Goal: Transaction & Acquisition: Purchase product/service

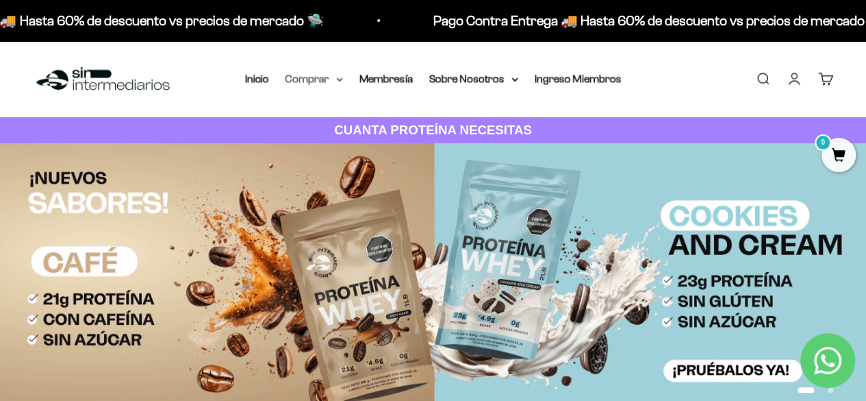
click at [324, 76] on summary "Comprar" at bounding box center [315, 79] width 58 height 18
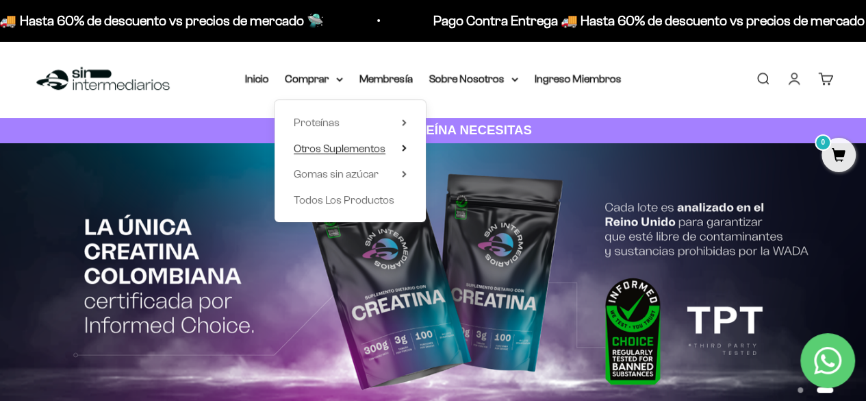
click at [338, 149] on span "Otros Suplementos" at bounding box center [340, 148] width 92 height 12
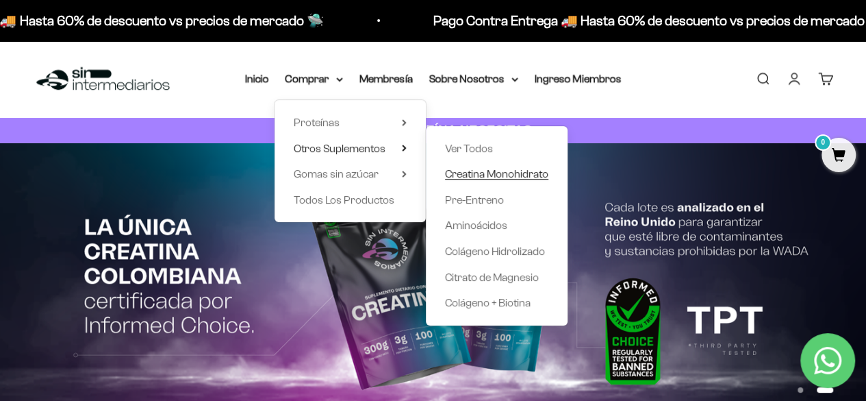
click at [518, 172] on span "Creatina Monohidrato" at bounding box center [496, 174] width 103 height 12
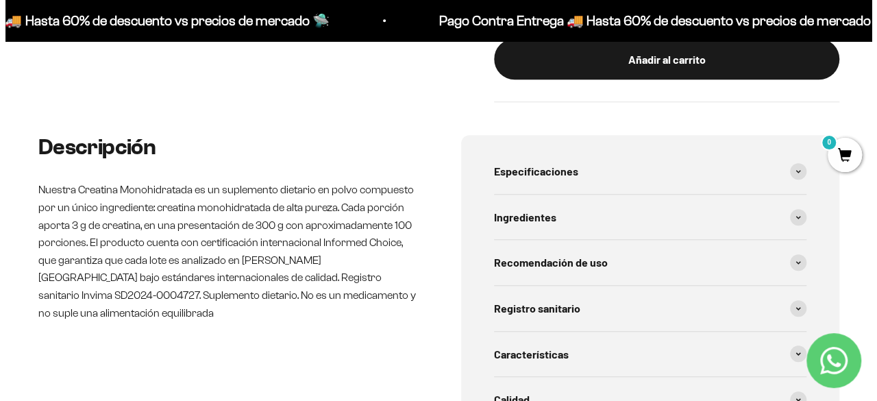
scroll to position [479, 0]
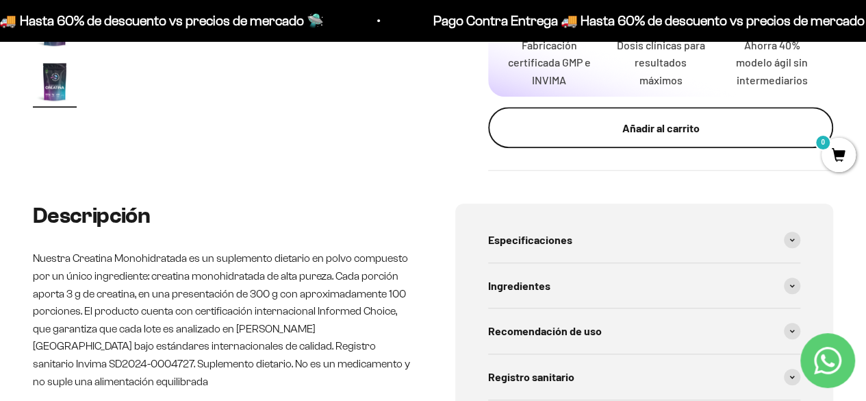
click at [666, 118] on button "Añadir al carrito" at bounding box center [660, 127] width 345 height 41
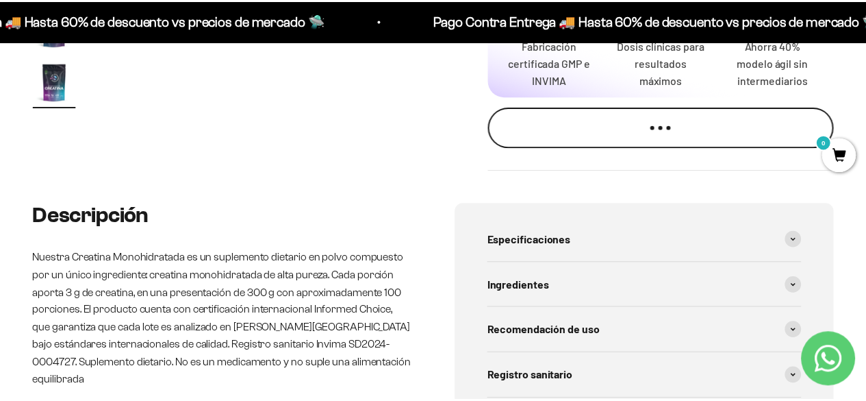
scroll to position [0, 2875]
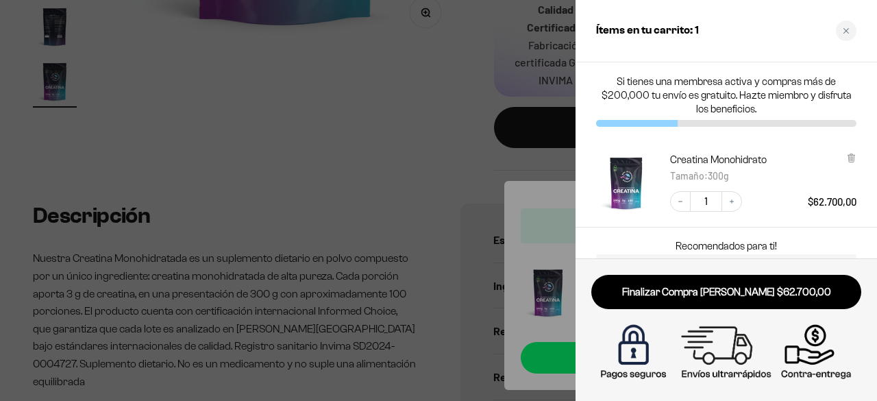
click at [420, 148] on div at bounding box center [438, 200] width 877 height 401
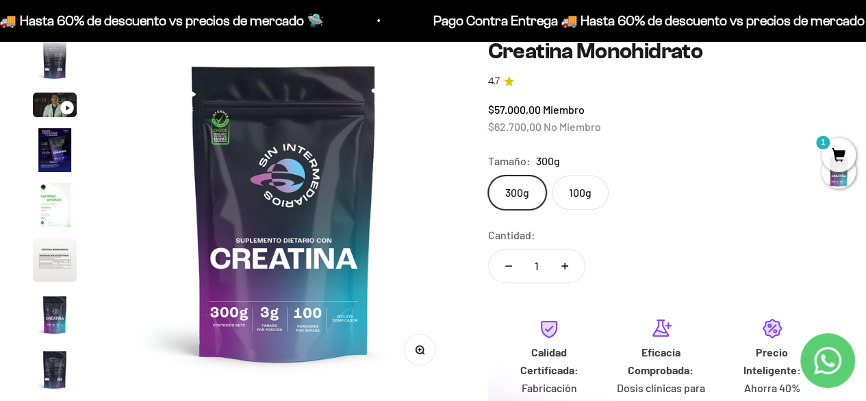
scroll to position [0, 0]
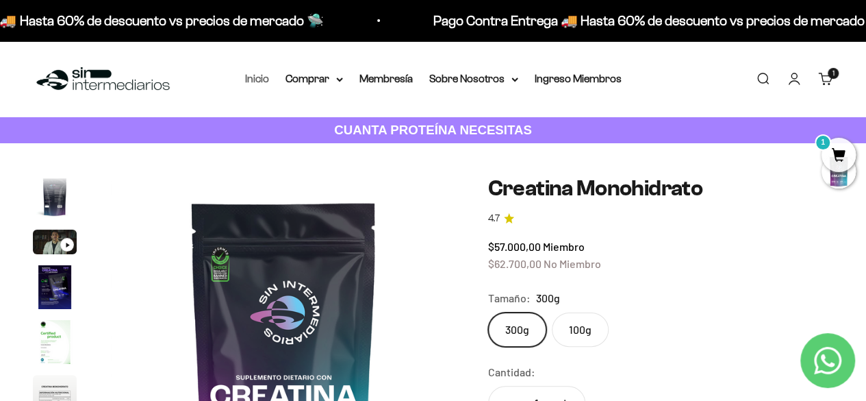
click at [249, 82] on link "Inicio" at bounding box center [257, 79] width 24 height 12
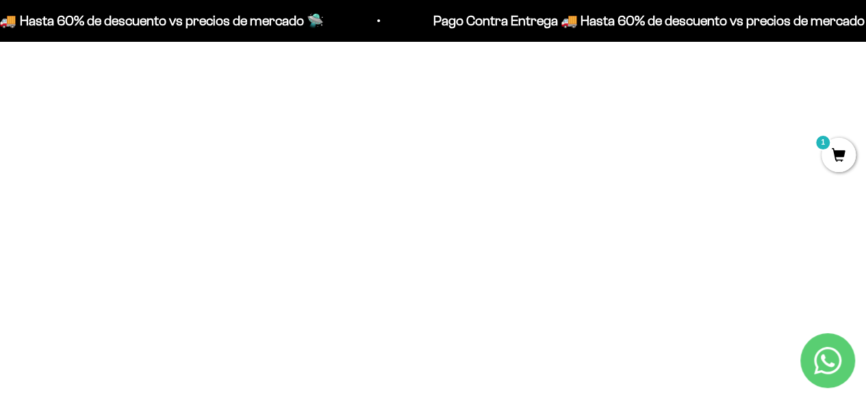
scroll to position [890, 0]
click at [434, 185] on img at bounding box center [433, 149] width 256 height 256
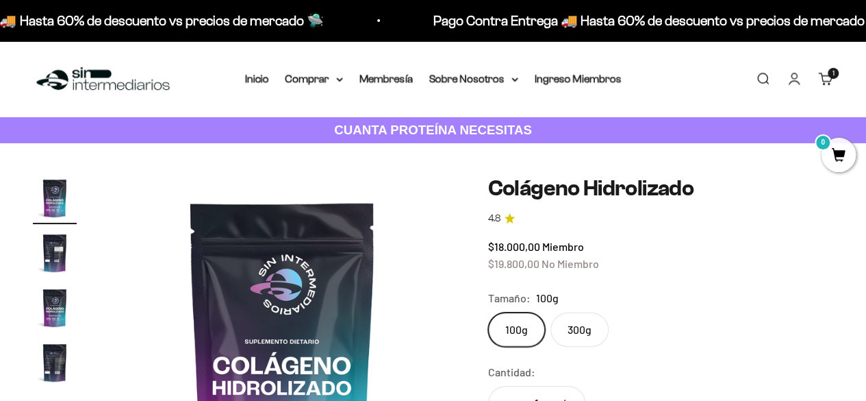
click at [589, 328] on label "300g" at bounding box center [580, 329] width 58 height 34
click at [488, 312] on input "300g" at bounding box center [488, 312] width 1 height 1
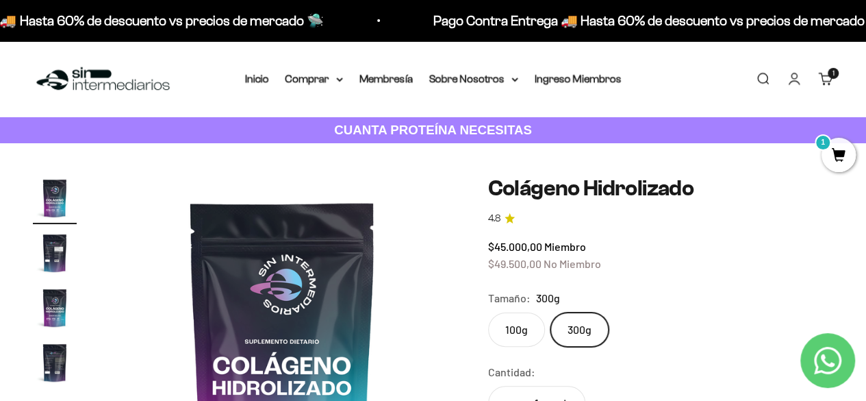
scroll to position [137, 0]
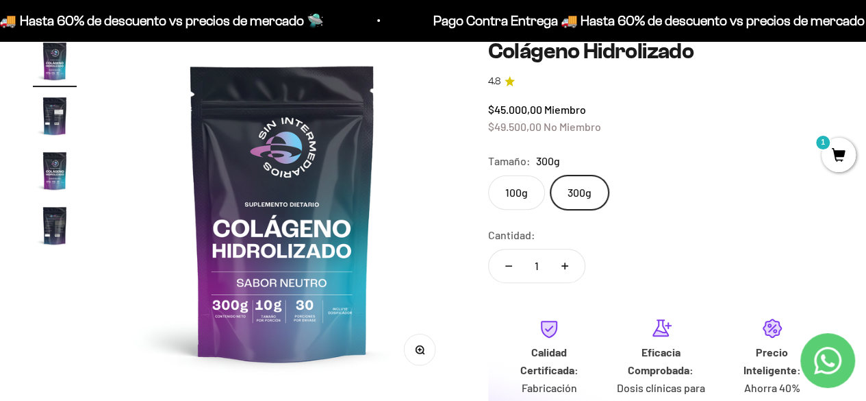
click at [525, 199] on label "100g" at bounding box center [516, 192] width 57 height 34
click at [488, 175] on input "100g" at bounding box center [488, 175] width 1 height 1
click at [589, 187] on label "300g" at bounding box center [580, 192] width 58 height 34
click at [488, 175] on input "300g" at bounding box center [488, 175] width 1 height 1
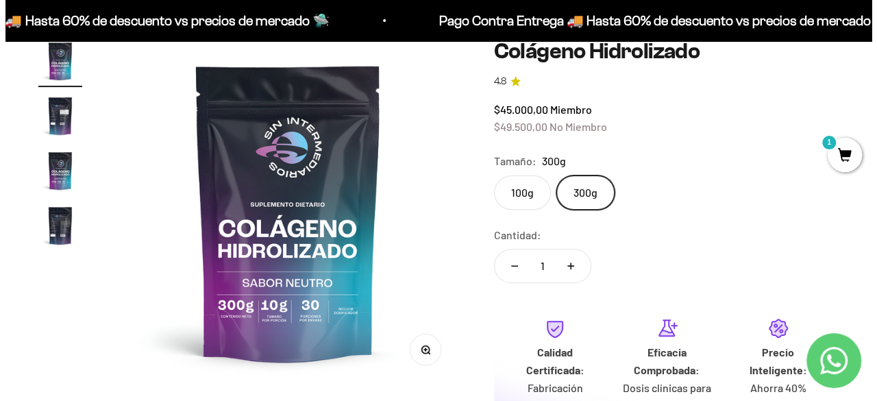
scroll to position [274, 0]
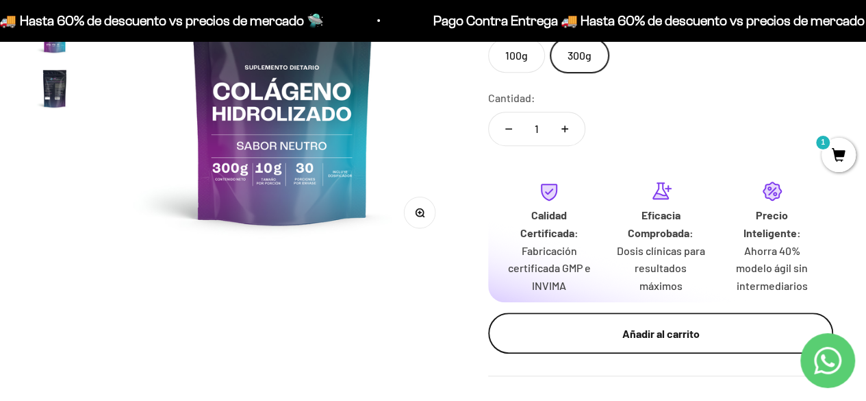
click at [591, 338] on div "Añadir al carrito" at bounding box center [661, 334] width 290 height 18
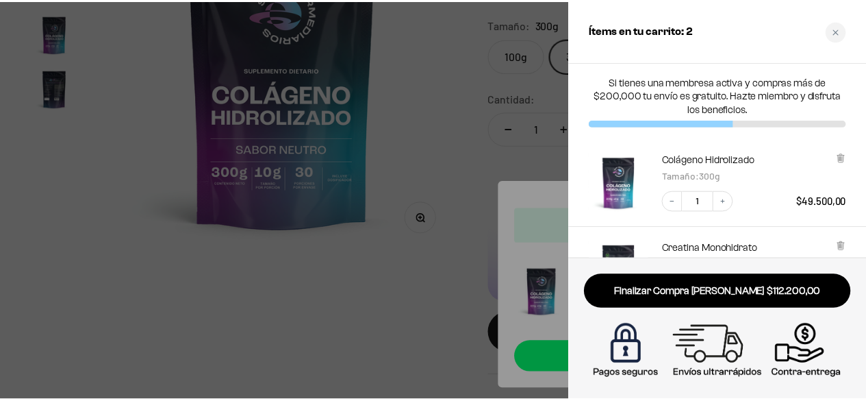
scroll to position [176, 0]
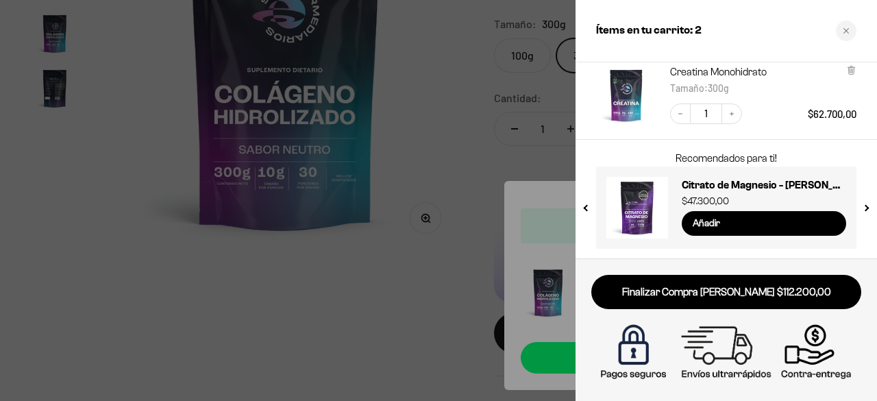
click at [429, 217] on div at bounding box center [438, 200] width 877 height 401
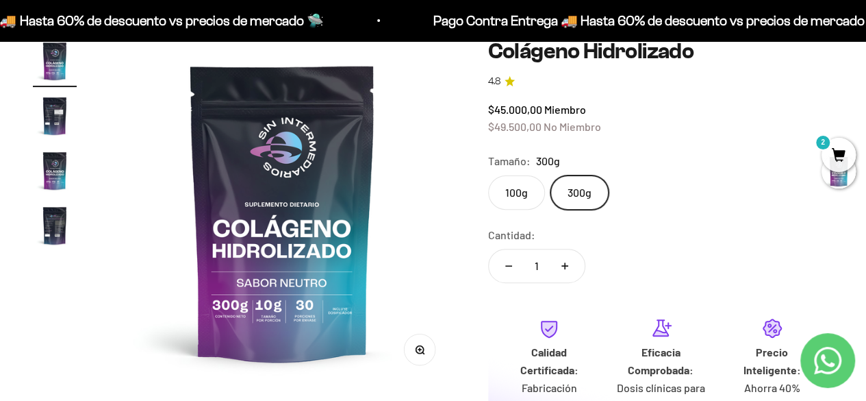
scroll to position [0, 0]
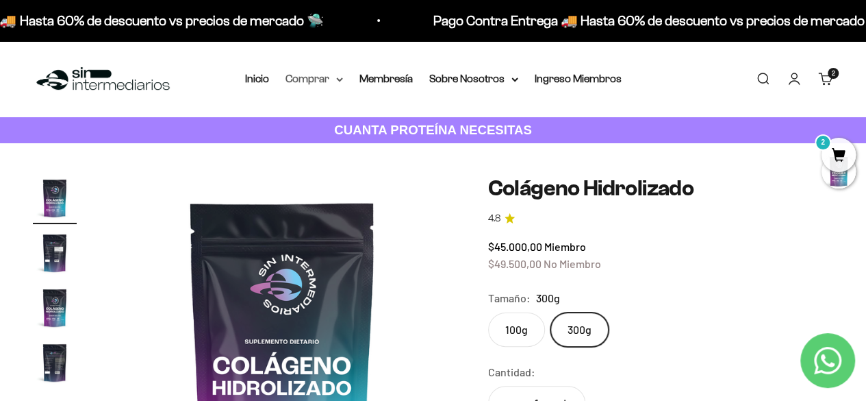
click at [293, 79] on summary "Comprar" at bounding box center [315, 79] width 58 height 18
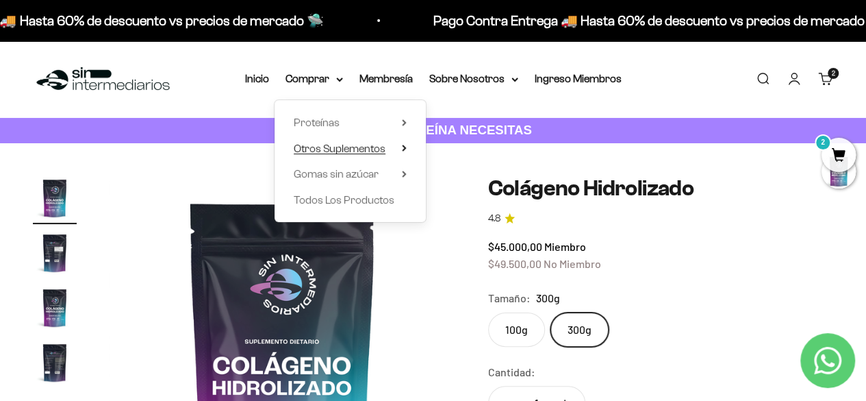
click at [318, 153] on span "Otros Suplementos" at bounding box center [340, 148] width 92 height 12
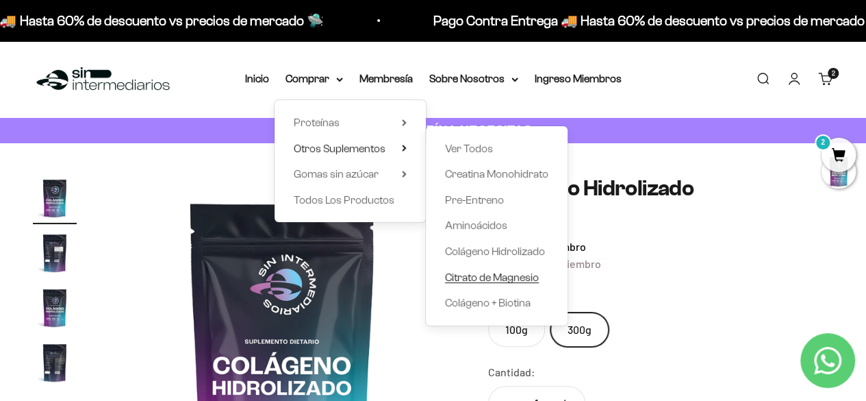
click at [507, 276] on span "Citrato de Magnesio" at bounding box center [492, 277] width 94 height 12
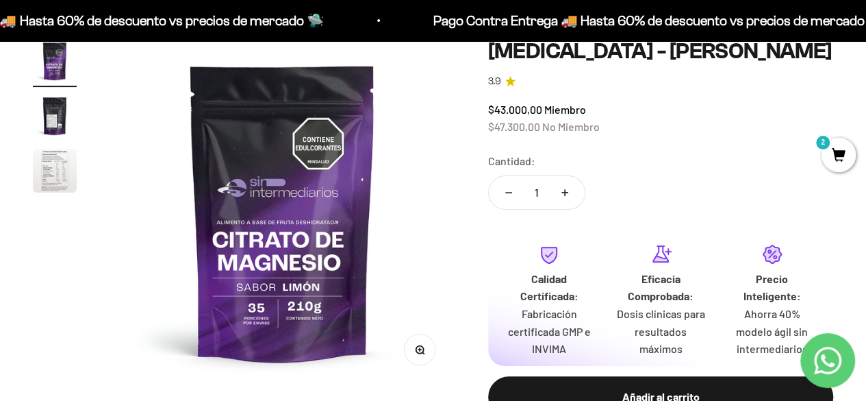
scroll to position [68, 0]
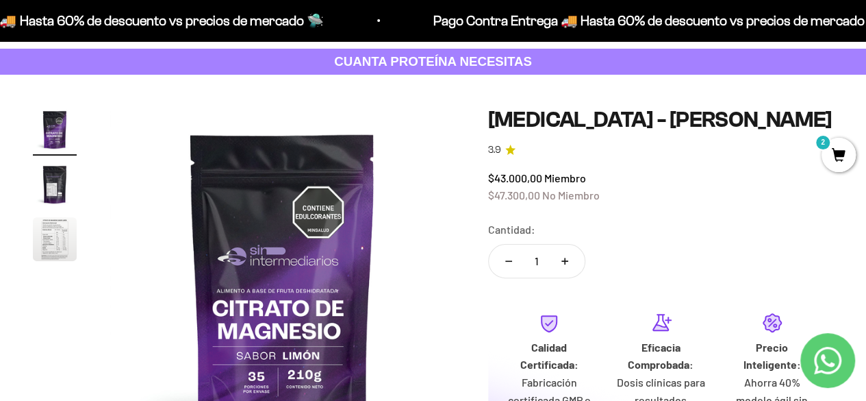
click at [55, 188] on img "Ir al artículo 2" at bounding box center [55, 184] width 44 height 44
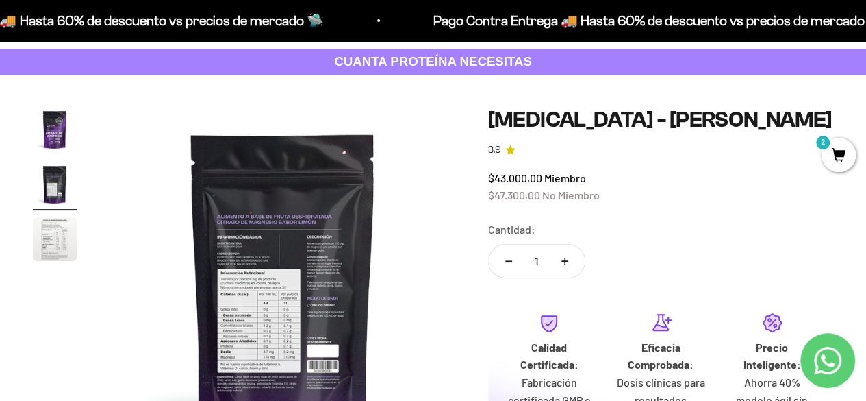
scroll to position [0, 0]
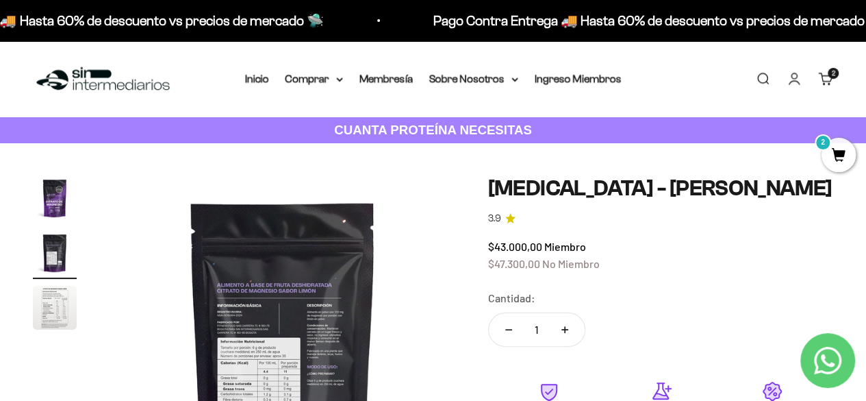
click at [260, 321] on img at bounding box center [283, 349] width 346 height 346
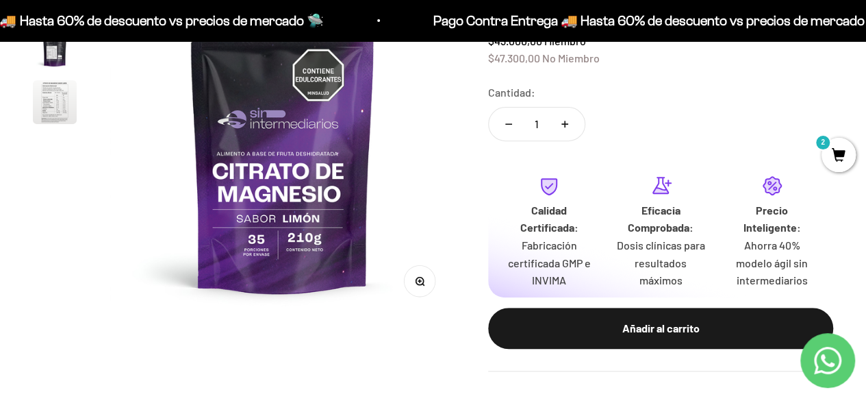
scroll to position [137, 0]
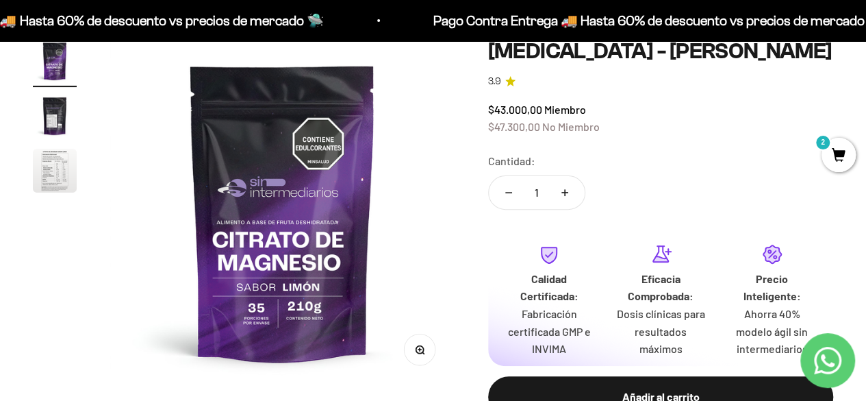
click at [71, 119] on img "Ir al artículo 2" at bounding box center [55, 116] width 44 height 44
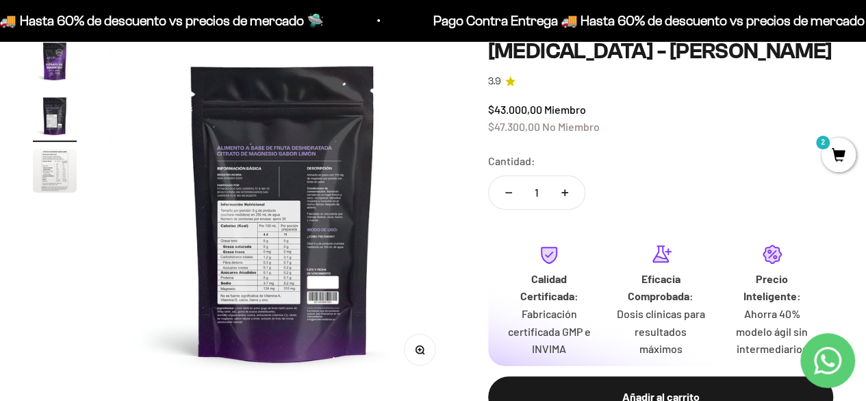
click at [48, 173] on img "Ir al artículo 3" at bounding box center [55, 171] width 44 height 44
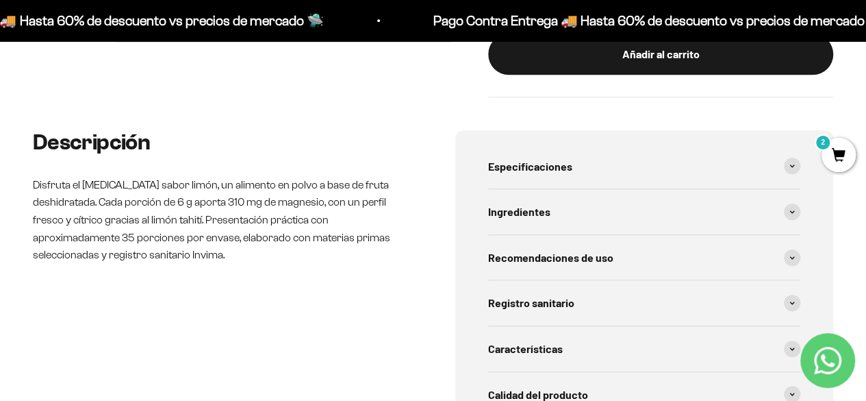
scroll to position [411, 0]
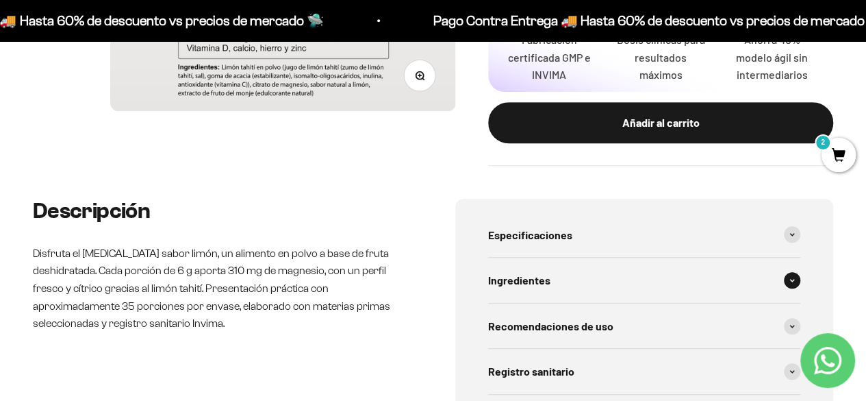
click at [796, 275] on span at bounding box center [792, 280] width 16 height 16
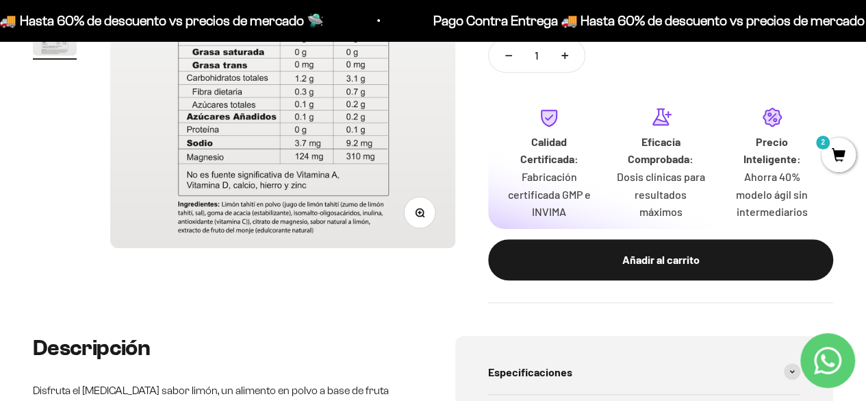
scroll to position [0, 0]
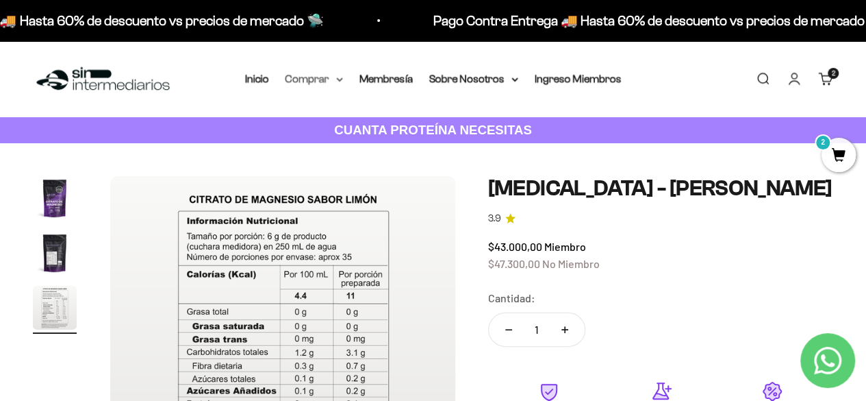
click at [307, 75] on summary "Comprar" at bounding box center [315, 79] width 58 height 18
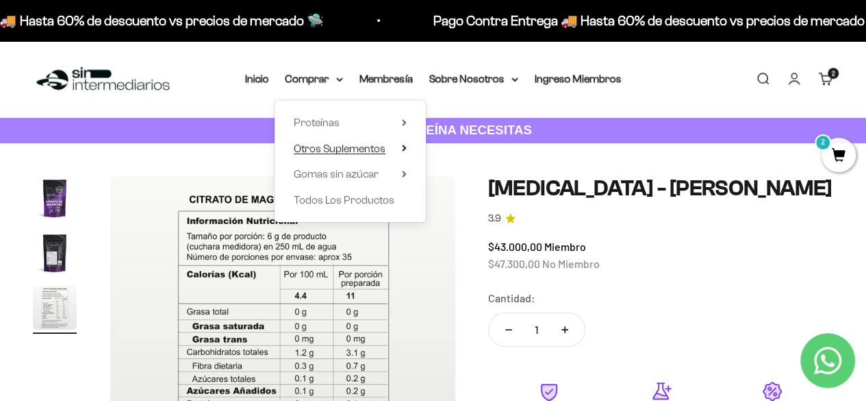
click at [365, 141] on span "Otros Suplementos" at bounding box center [340, 149] width 92 height 18
click at [403, 172] on icon at bounding box center [404, 173] width 3 height 5
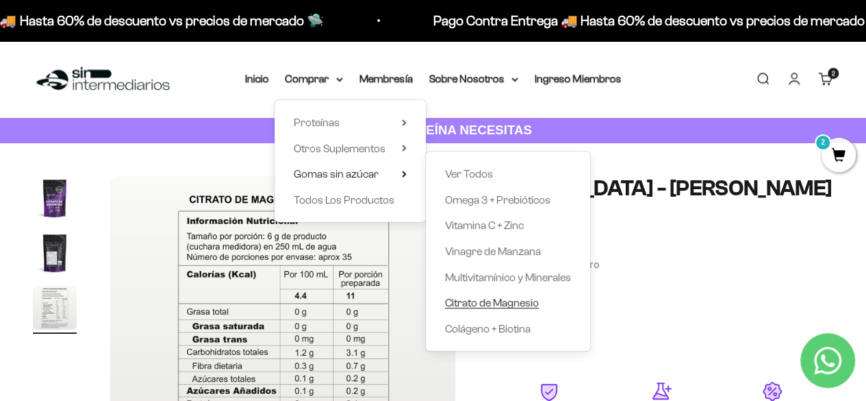
click at [521, 306] on span "Citrato de Magnesio" at bounding box center [492, 303] width 94 height 12
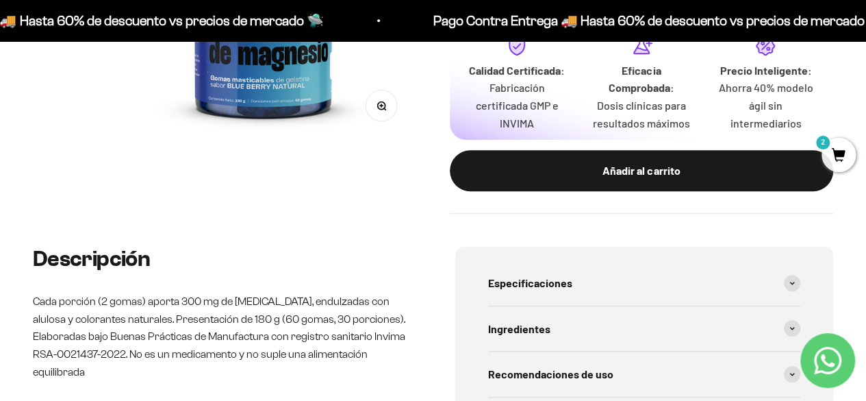
scroll to position [479, 0]
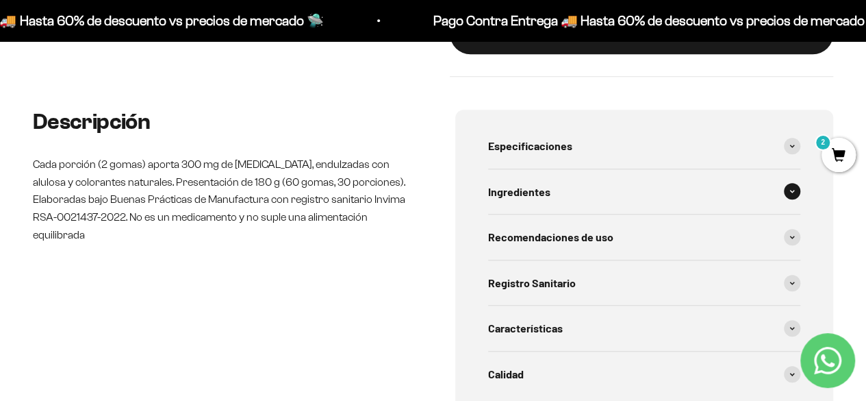
click at [557, 181] on div "Ingredientes" at bounding box center [644, 191] width 313 height 45
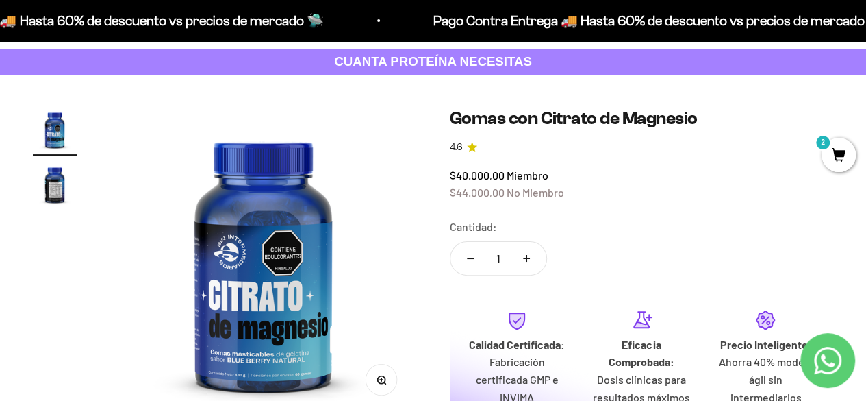
scroll to position [0, 0]
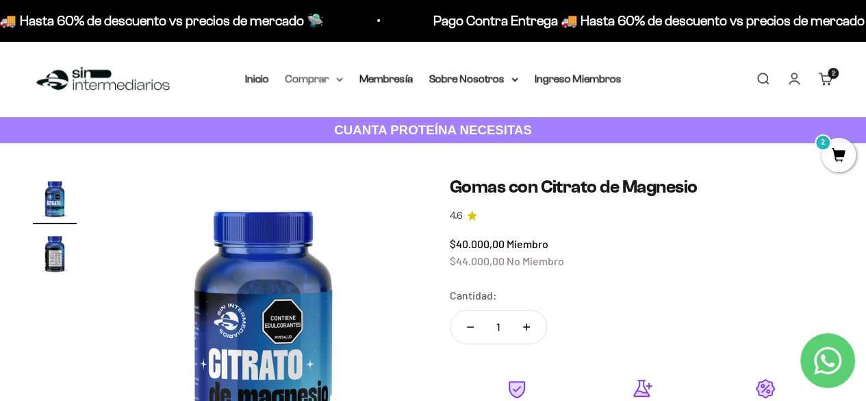
click at [331, 76] on summary "Comprar" at bounding box center [315, 79] width 58 height 18
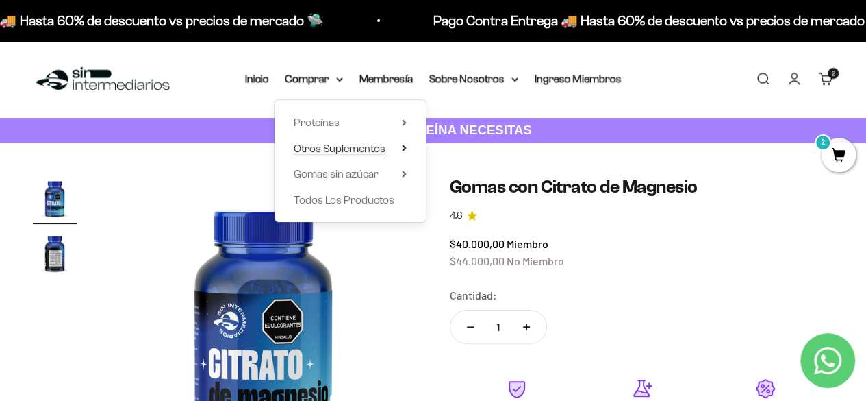
click at [329, 152] on span "Otros Suplementos" at bounding box center [340, 148] width 92 height 12
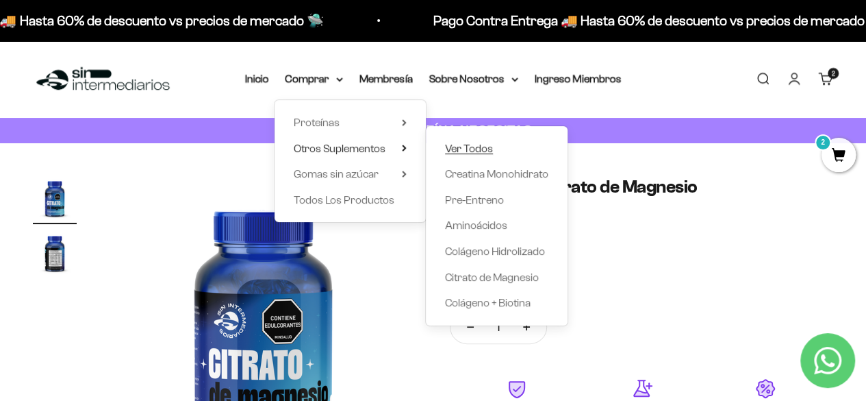
click at [479, 142] on span "Ver Todos" at bounding box center [469, 148] width 48 height 12
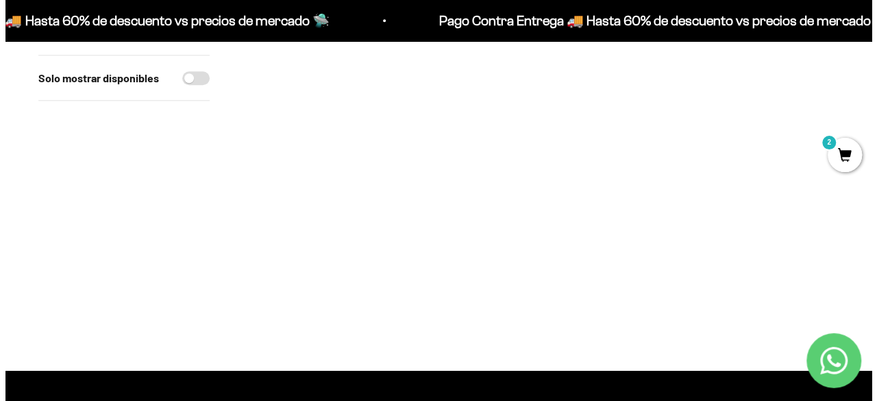
scroll to position [137, 0]
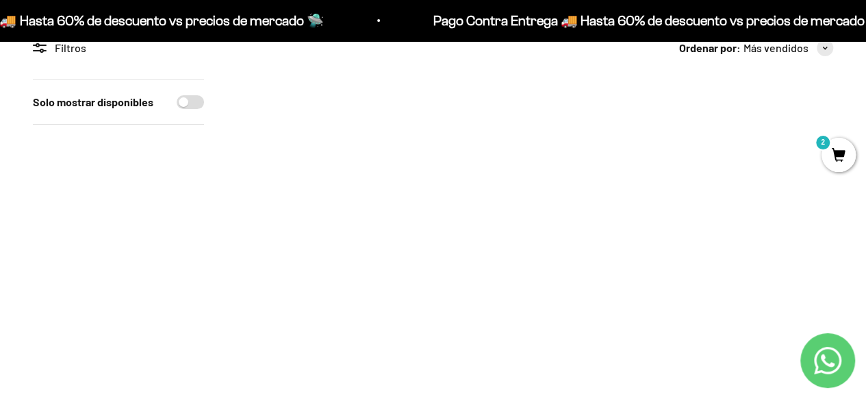
click at [849, 151] on span "2" at bounding box center [839, 155] width 34 height 34
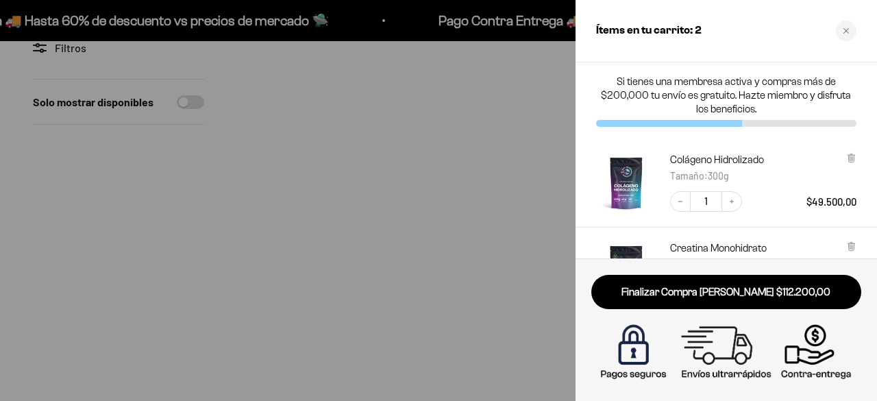
scroll to position [68, 0]
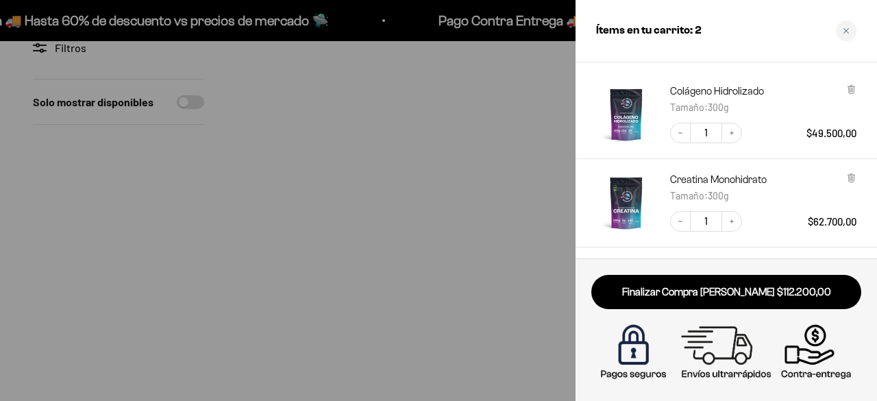
click at [850, 83] on div "Colágeno Hidrolizado Tamaño : 300g Decrease quantity 1 Increase quantity $49.50…" at bounding box center [719, 108] width 274 height 74
click at [848, 87] on icon at bounding box center [850, 89] width 5 height 7
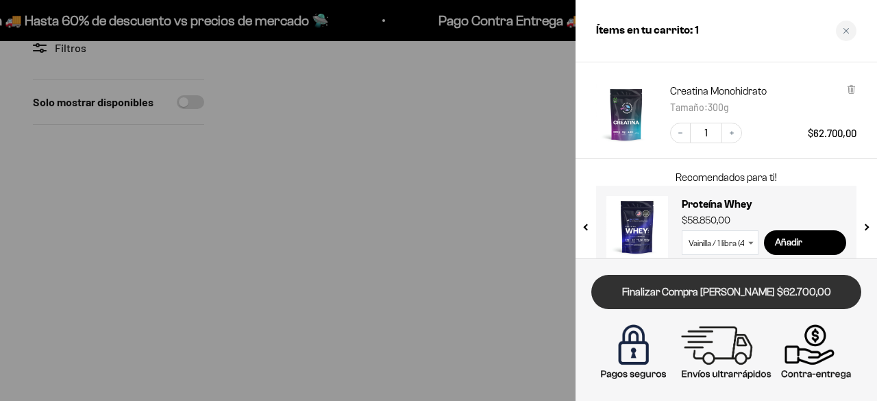
click at [732, 295] on link "Finalizar Compra [PERSON_NAME] $62.700,00" at bounding box center [726, 292] width 270 height 35
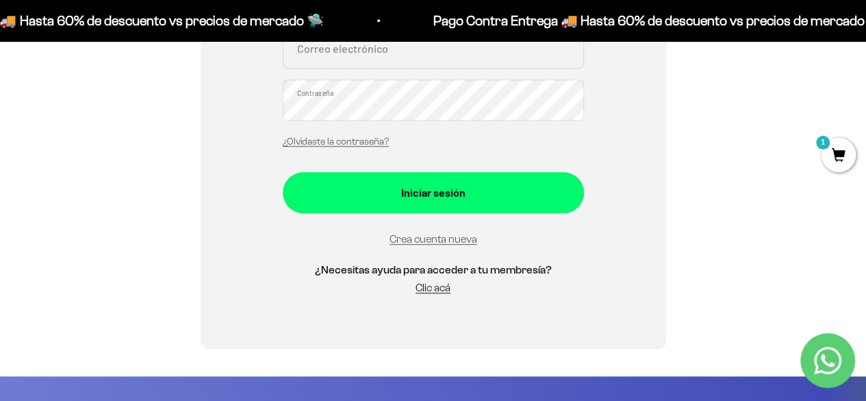
scroll to position [205, 0]
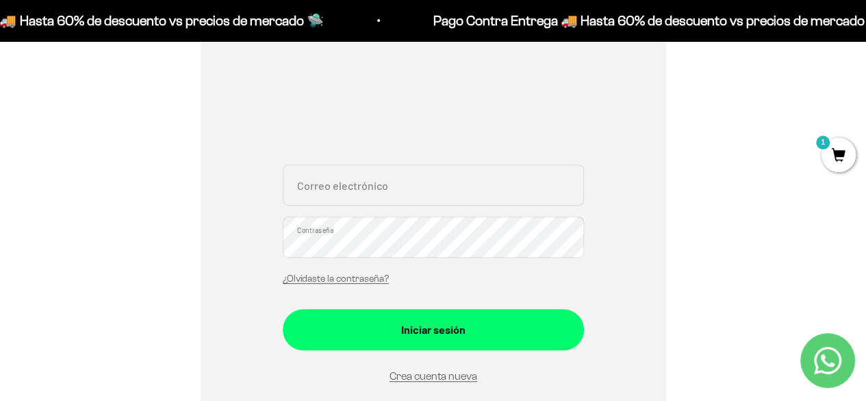
click at [330, 192] on input "Correo electrónico" at bounding box center [433, 184] width 301 height 41
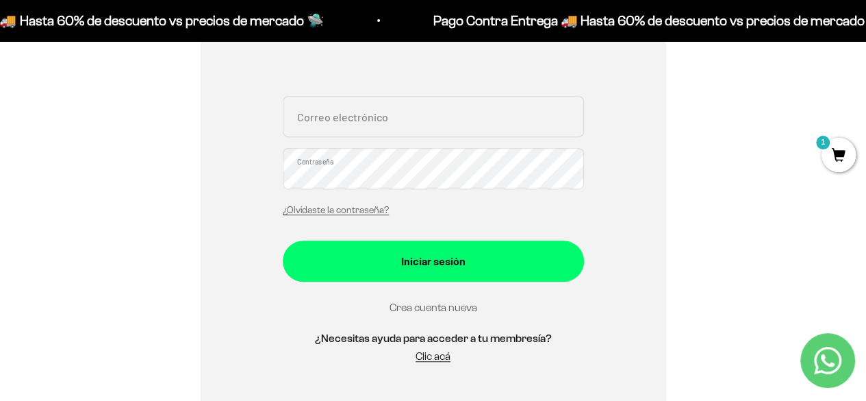
click at [456, 309] on link "Crea cuenta nueva" at bounding box center [434, 307] width 88 height 12
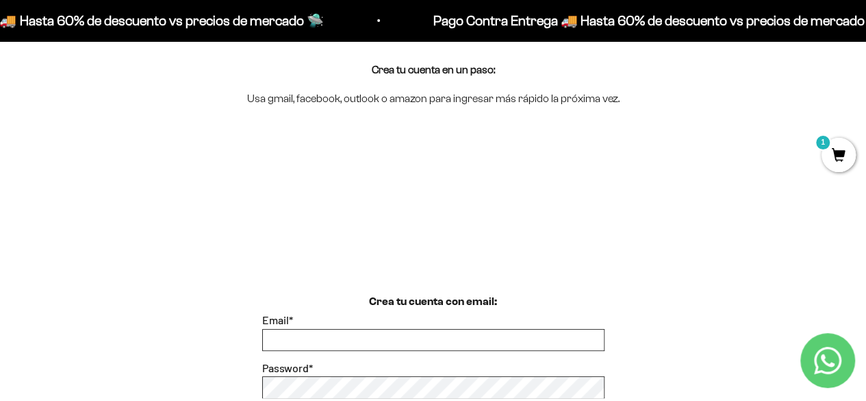
scroll to position [205, 0]
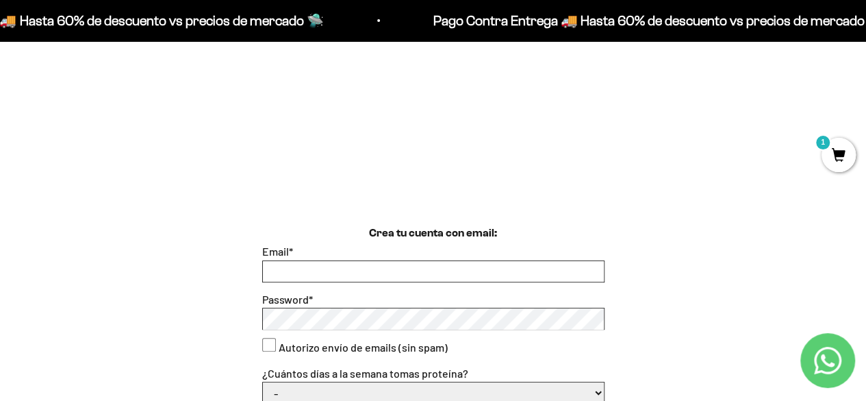
click at [297, 277] on input "Email *" at bounding box center [433, 271] width 341 height 21
type input "gmbeltra"
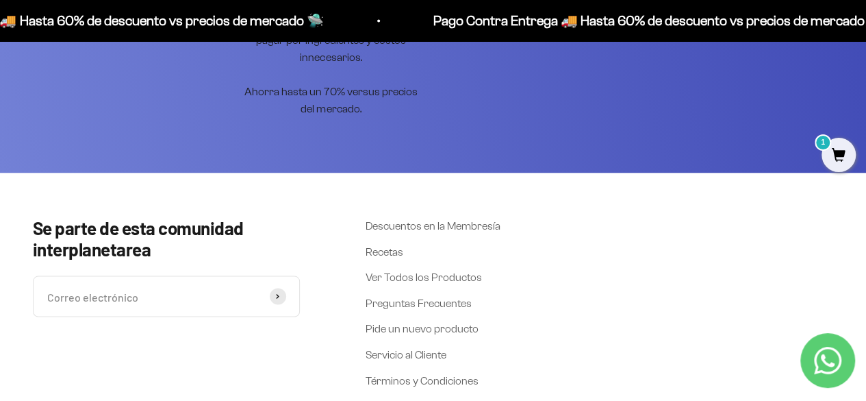
scroll to position [1233, 0]
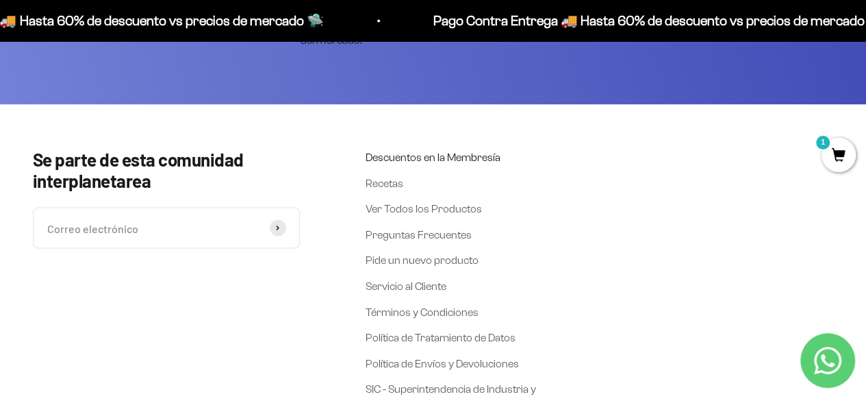
click at [442, 151] on link "Descuentos en la Membresía" at bounding box center [433, 157] width 135 height 18
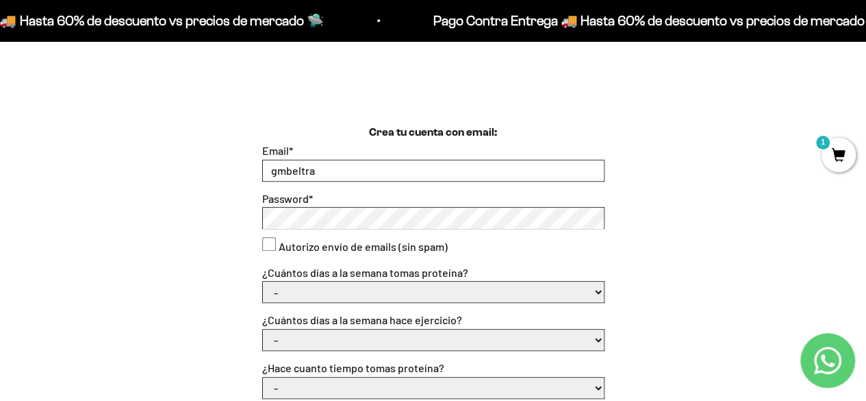
scroll to position [238, 0]
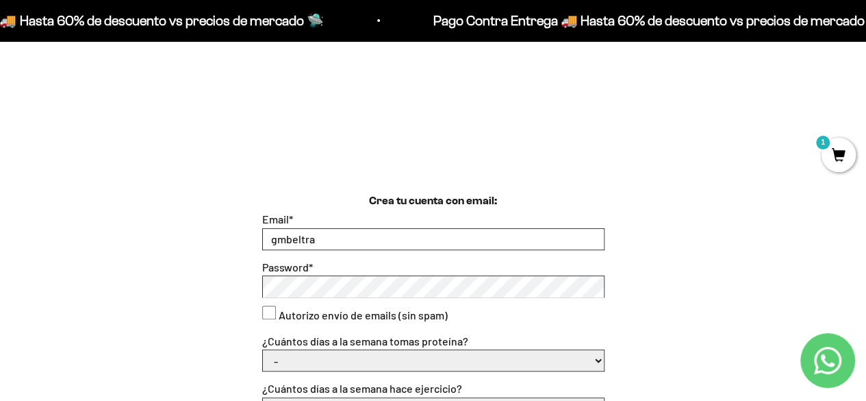
click at [345, 235] on input "gmbeltra" at bounding box center [433, 239] width 341 height 21
type input "[EMAIL_ADDRESS][DOMAIN_NAME]"
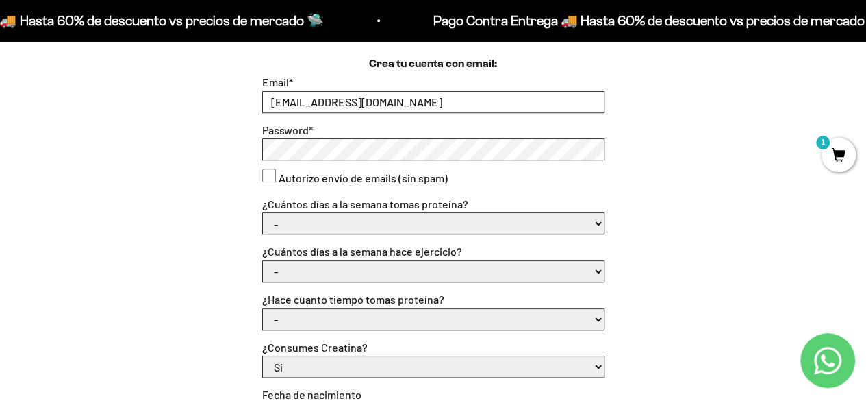
scroll to position [443, 0]
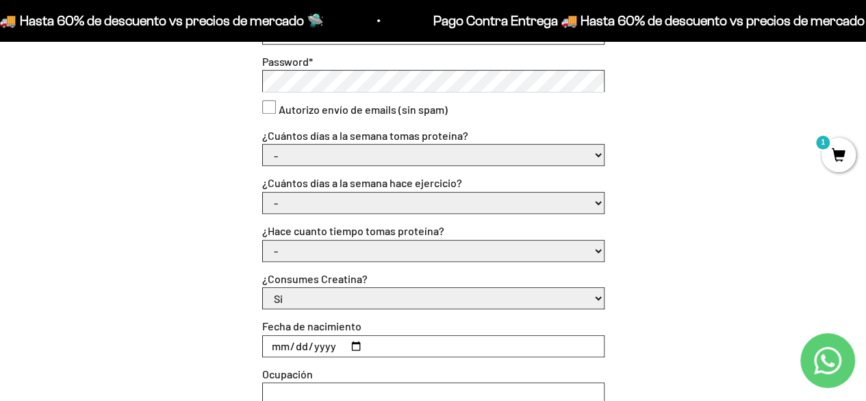
click at [333, 159] on select "- 1 o 2 3 a 5 6 o 7" at bounding box center [433, 154] width 341 height 21
select select "1 o 2"
click at [263, 144] on select "- 1 o 2 3 a 5 6 o 7" at bounding box center [433, 154] width 341 height 21
click at [318, 205] on select "- No hago 1 a 2 días 3 a 5 días 6 o 7 días" at bounding box center [433, 202] width 341 height 21
select select "1 a 2 días"
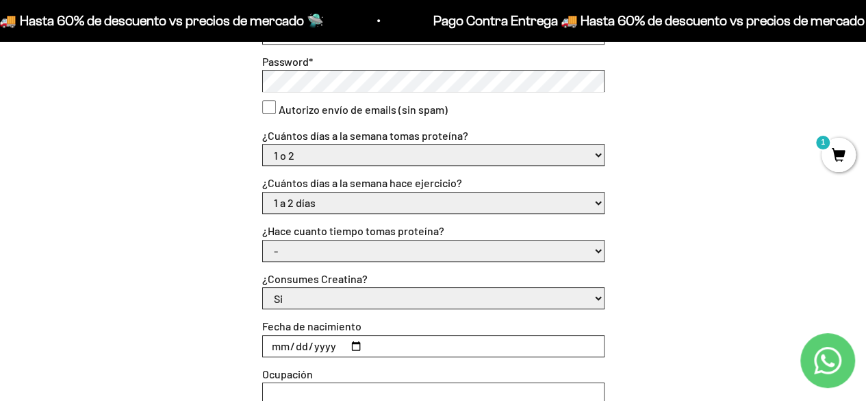
click at [263, 192] on select "- No hago 1 a 2 días 3 a 5 días 6 o 7 días" at bounding box center [433, 202] width 341 height 21
click at [316, 249] on select "- Apenas estoy empezando Menos de 6 meses Más de 6 meses Hace más de un año" at bounding box center [433, 250] width 341 height 21
select select "Apenas estoy empezando"
click at [263, 240] on select "- Apenas estoy empezando Menos de 6 meses Más de 6 meses Hace más de un año" at bounding box center [433, 250] width 341 height 21
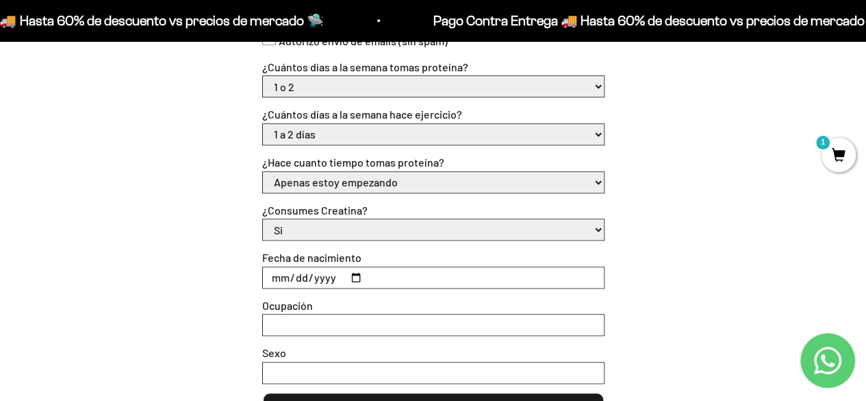
click at [385, 278] on input "Fecha de nacimiento" at bounding box center [433, 277] width 341 height 21
click at [345, 280] on input "Fecha de nacimiento" at bounding box center [433, 277] width 341 height 21
click at [355, 275] on input "Fecha de nacimiento" at bounding box center [433, 277] width 341 height 21
click at [325, 272] on input "[DATE]" at bounding box center [433, 277] width 341 height 21
type input "[DATE]"
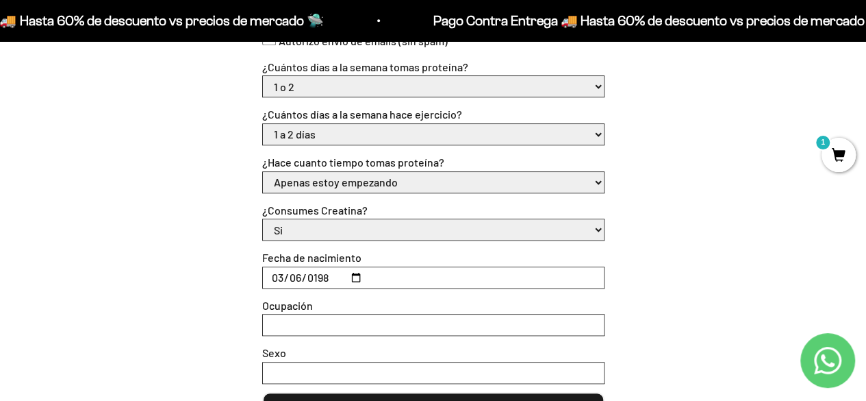
click at [333, 324] on input "Ocupación" at bounding box center [433, 324] width 341 height 21
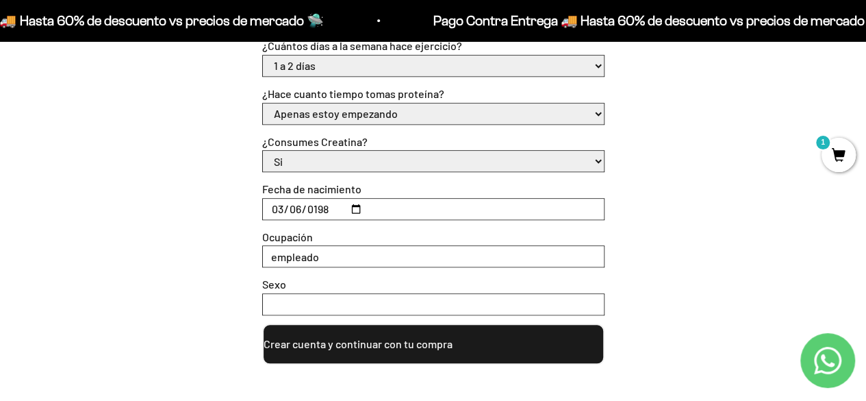
scroll to position [648, 0]
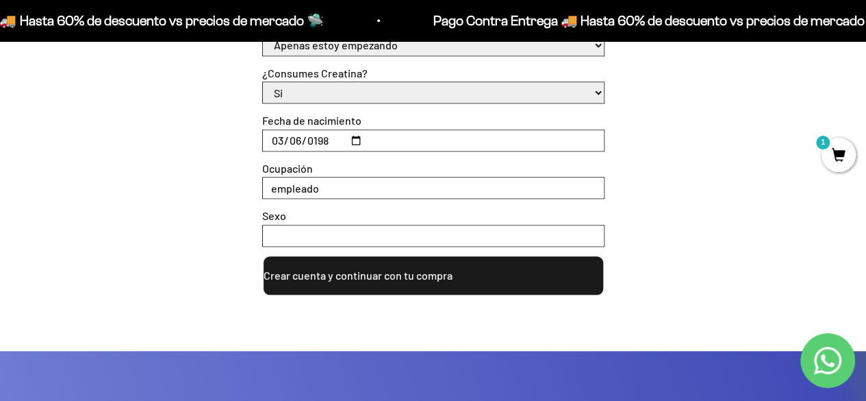
type input "empleado"
click at [342, 234] on input "Sexo" at bounding box center [433, 235] width 341 height 21
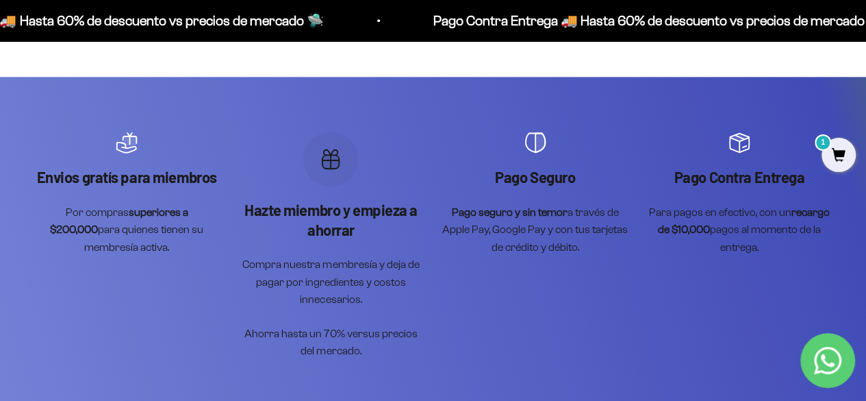
scroll to position [785, 0]
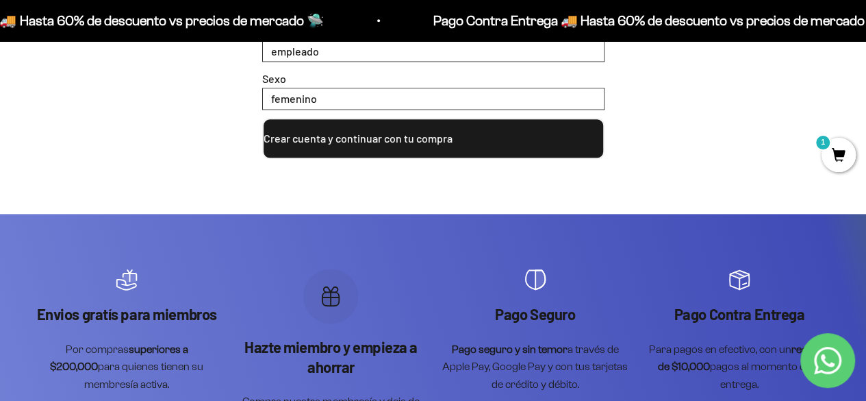
type input "femenino"
click at [402, 127] on button "Crear cuenta y continuar con tu compra" at bounding box center [433, 138] width 342 height 41
